Goal: Task Accomplishment & Management: Use online tool/utility

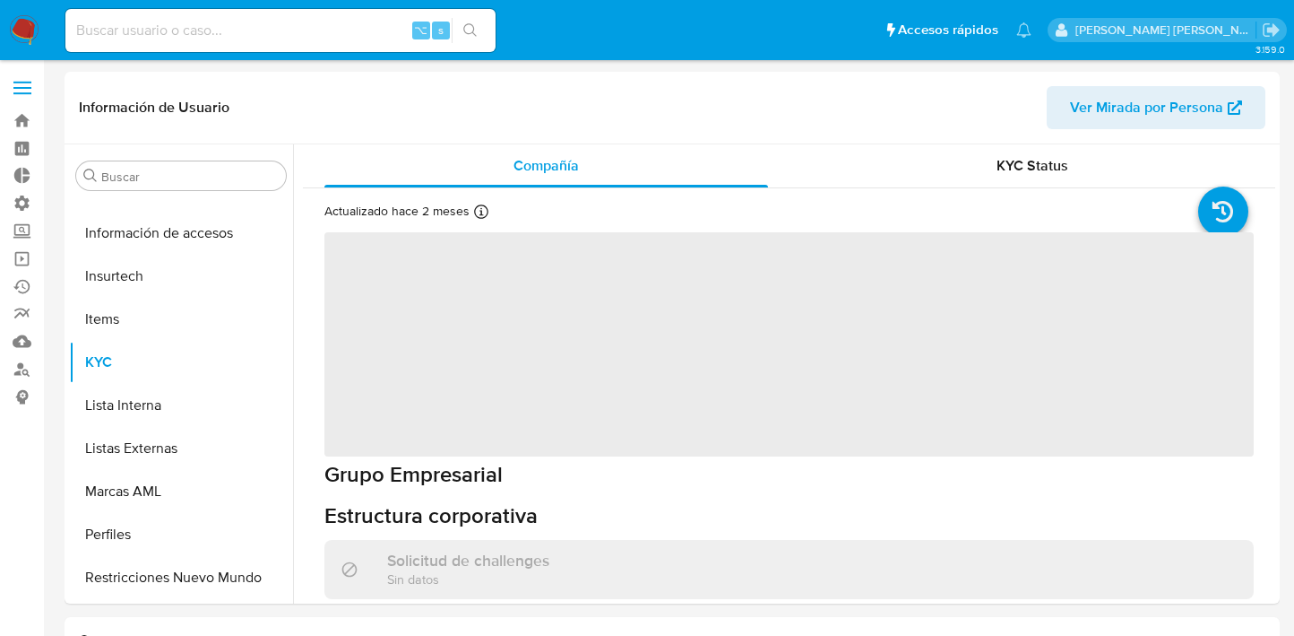
scroll to position [757, 0]
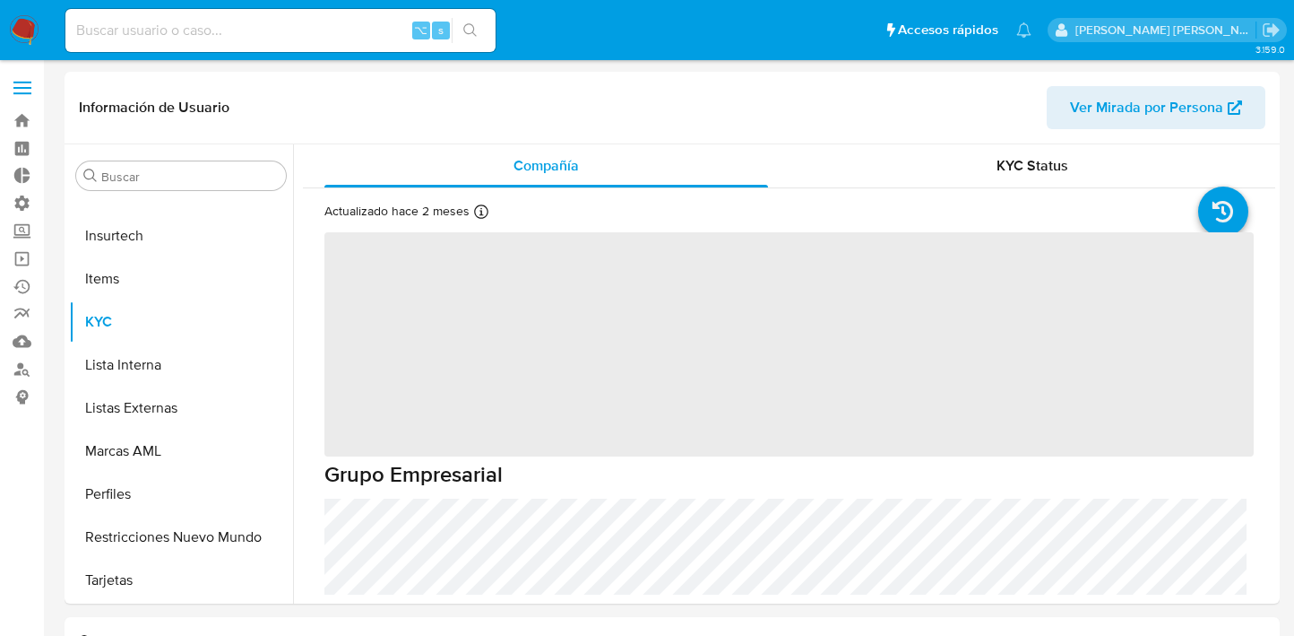
select select "10"
click at [22, 92] on span at bounding box center [22, 93] width 18 height 3
click at [0, 0] on input "checkbox" at bounding box center [0, 0] width 0 height 0
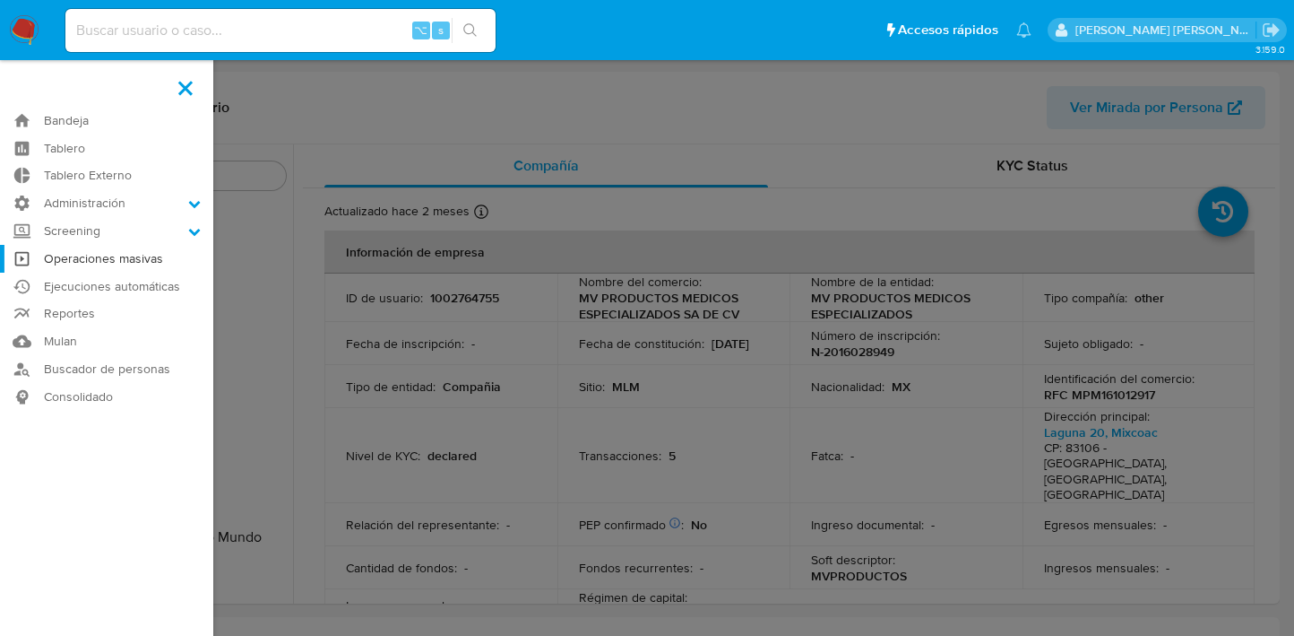
click at [130, 259] on link "Operaciones masivas" at bounding box center [106, 259] width 213 height 28
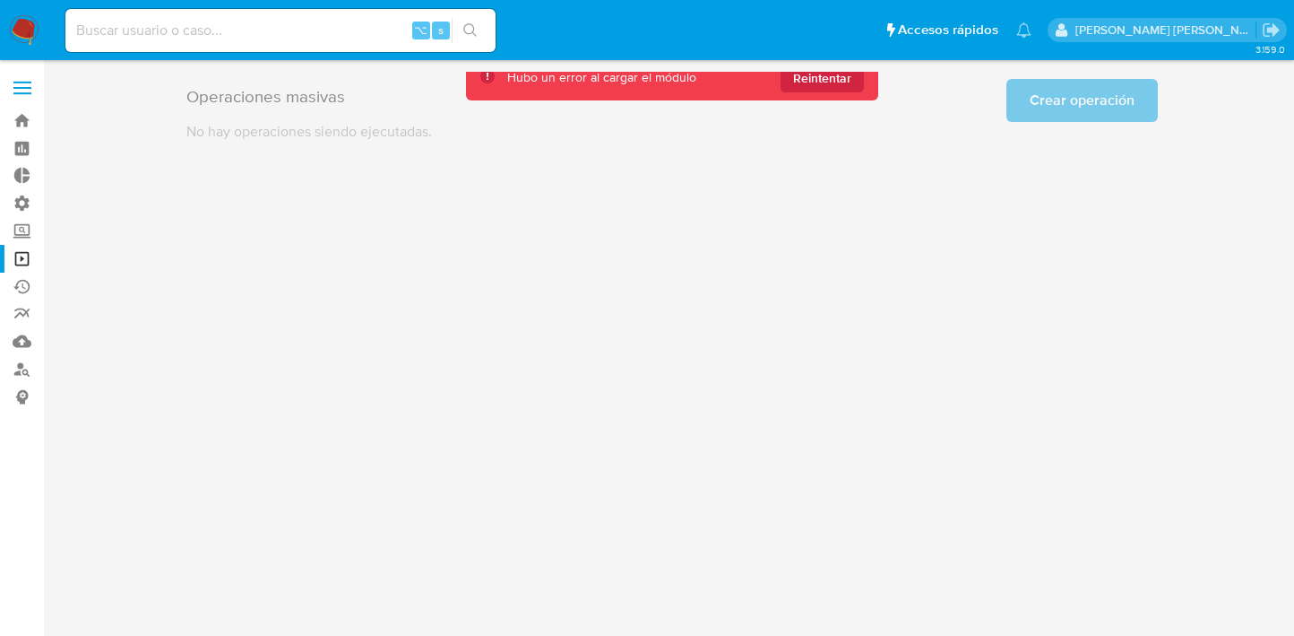
click at [867, 79] on div "Hubo un error al cargar el módulo Reintentar" at bounding box center [672, 78] width 412 height 46
click at [835, 79] on span "Reintentar" at bounding box center [822, 78] width 58 height 29
